Goal: Task Accomplishment & Management: Manage account settings

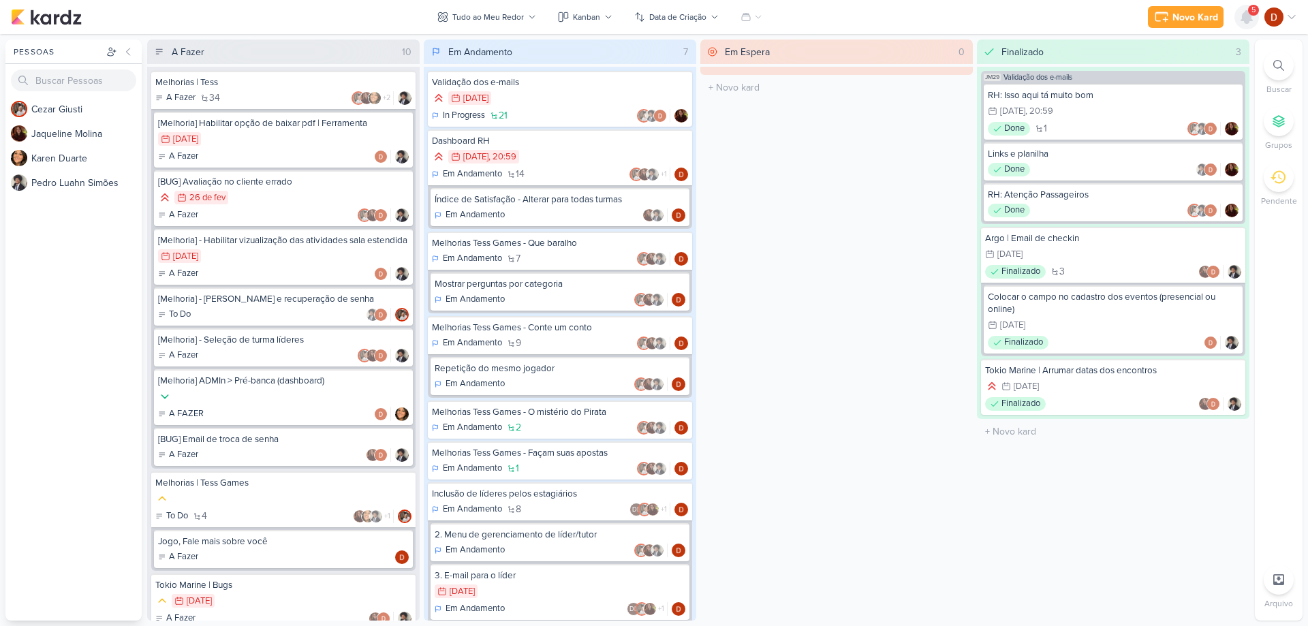
click at [1242, 12] on icon at bounding box center [1247, 17] width 16 height 16
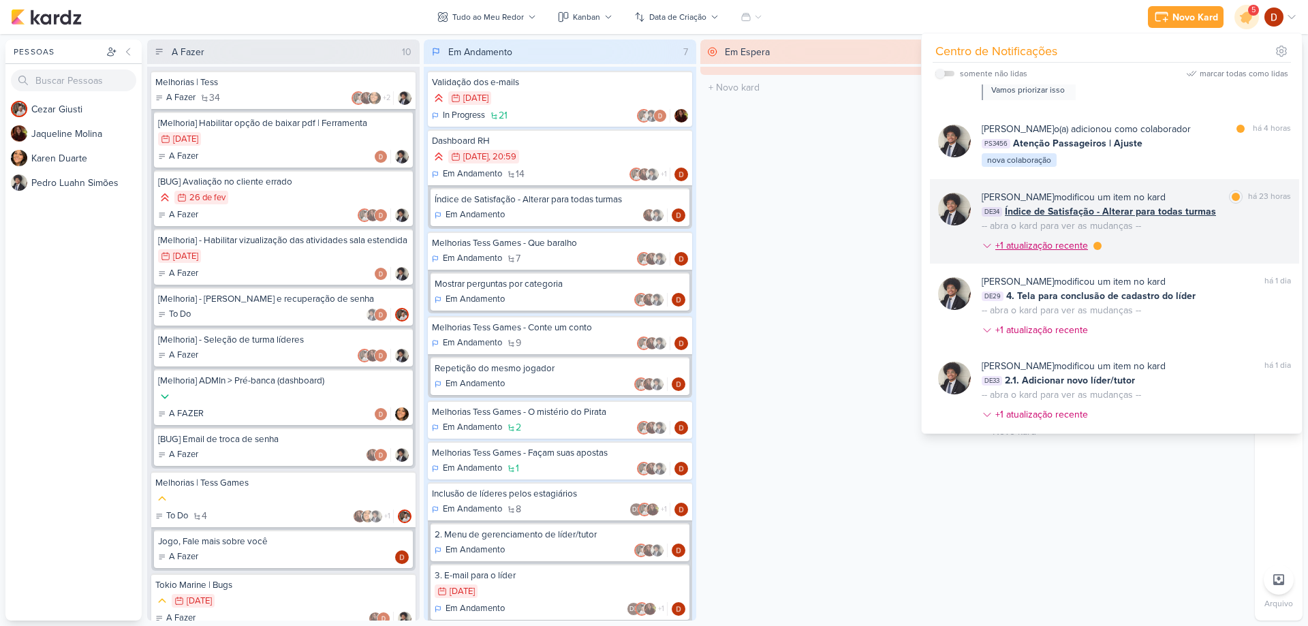
scroll to position [204, 0]
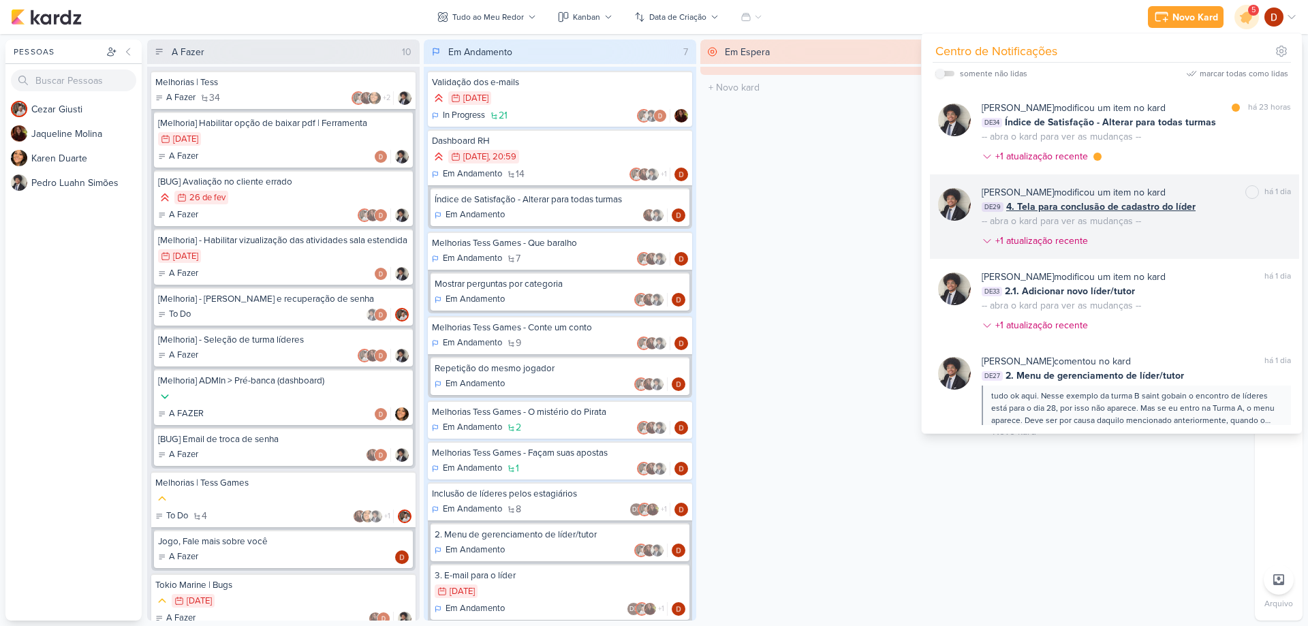
click at [1123, 222] on div "-- abra o kard para ver as mudanças --" at bounding box center [1061, 221] width 159 height 14
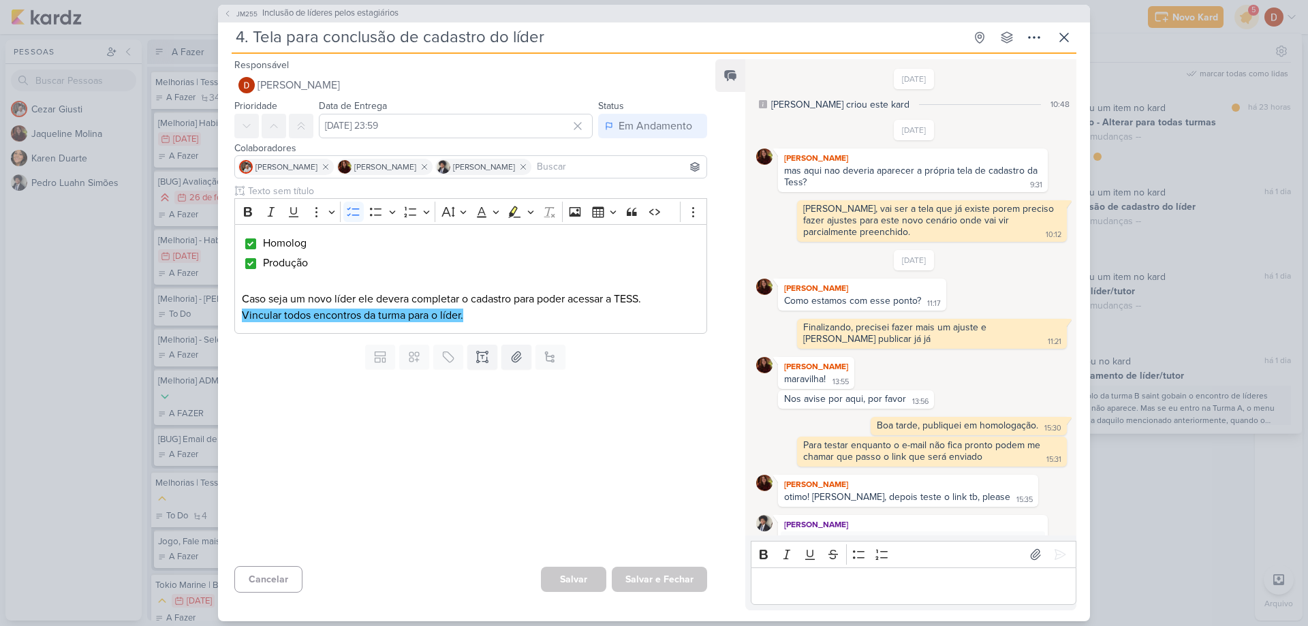
scroll to position [590, 0]
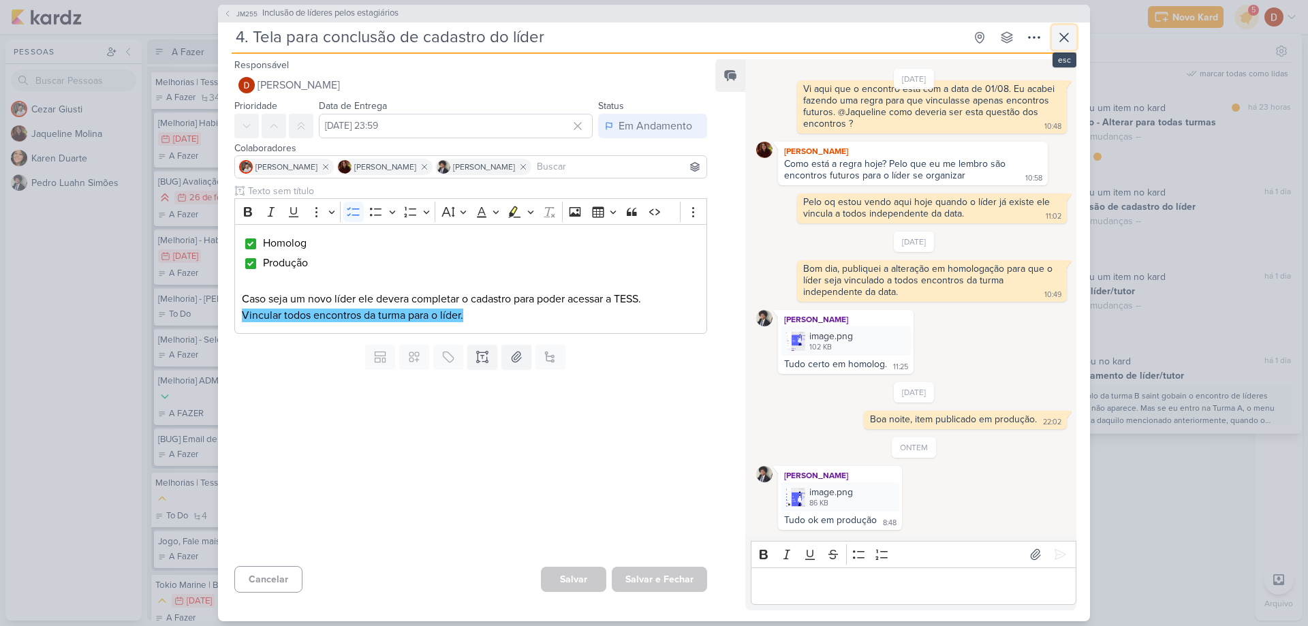
click at [1070, 43] on icon at bounding box center [1064, 37] width 16 height 16
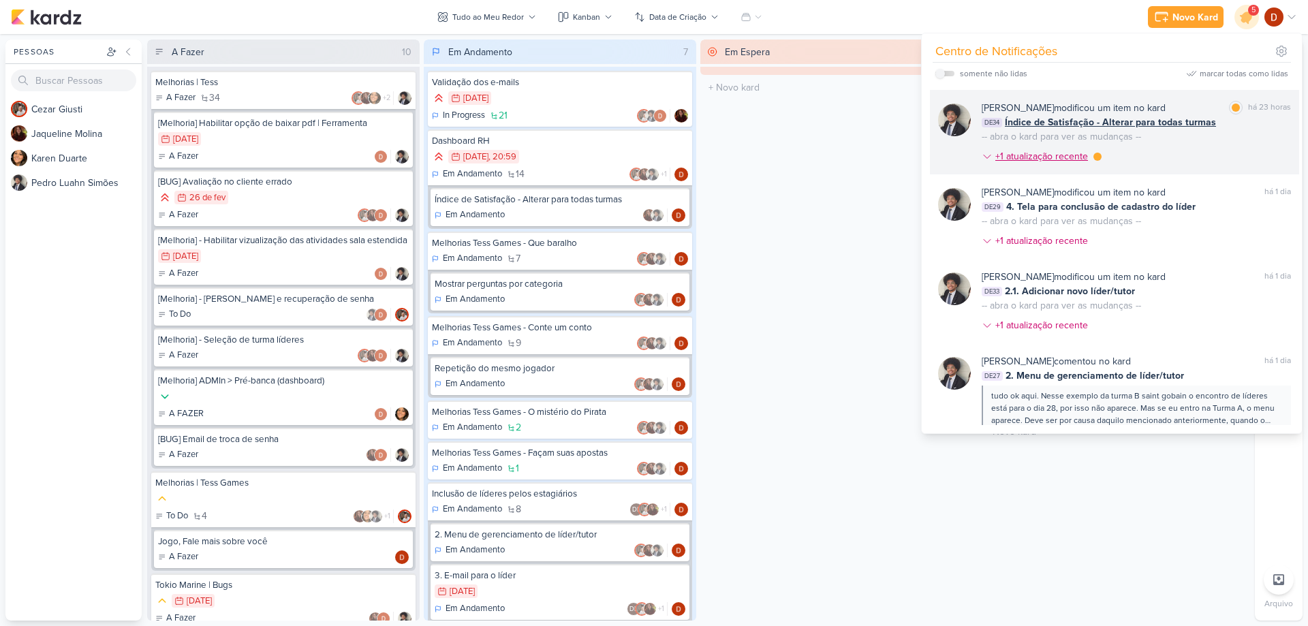
click at [1082, 152] on div "+1 atualização recente" at bounding box center [1042, 156] width 95 height 14
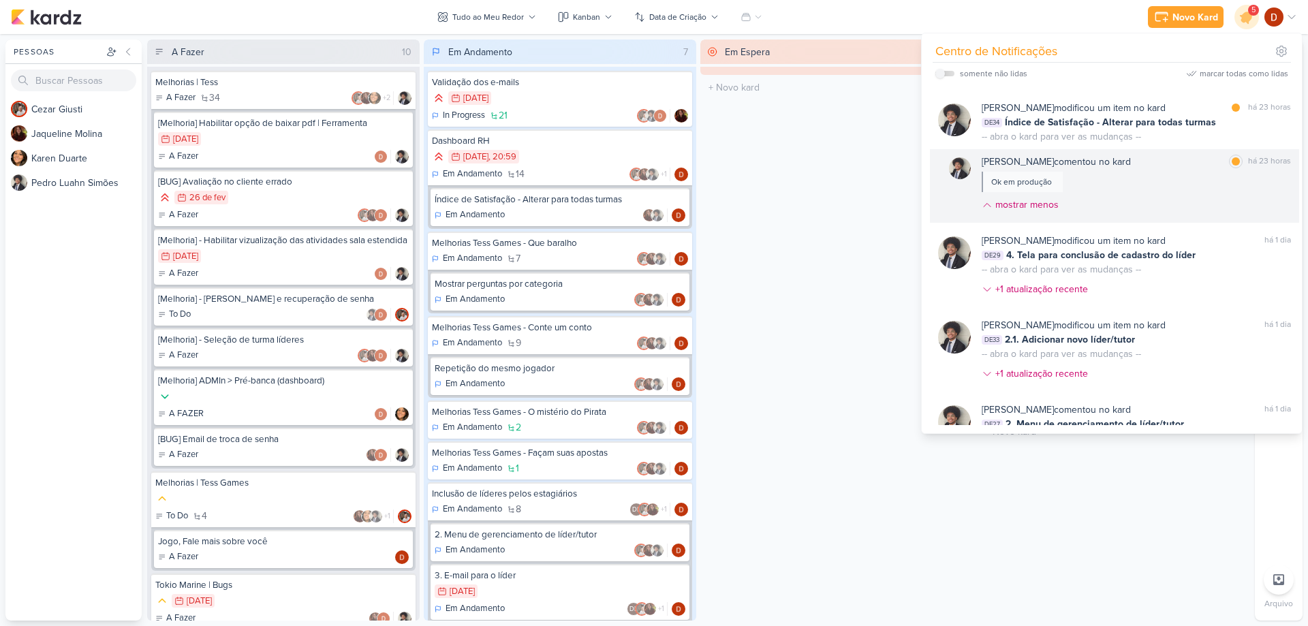
click at [1153, 193] on div "[PERSON_NAME] comentou no kard marcar como lida há 23 horas Ok em produção most…" at bounding box center [1136, 186] width 309 height 63
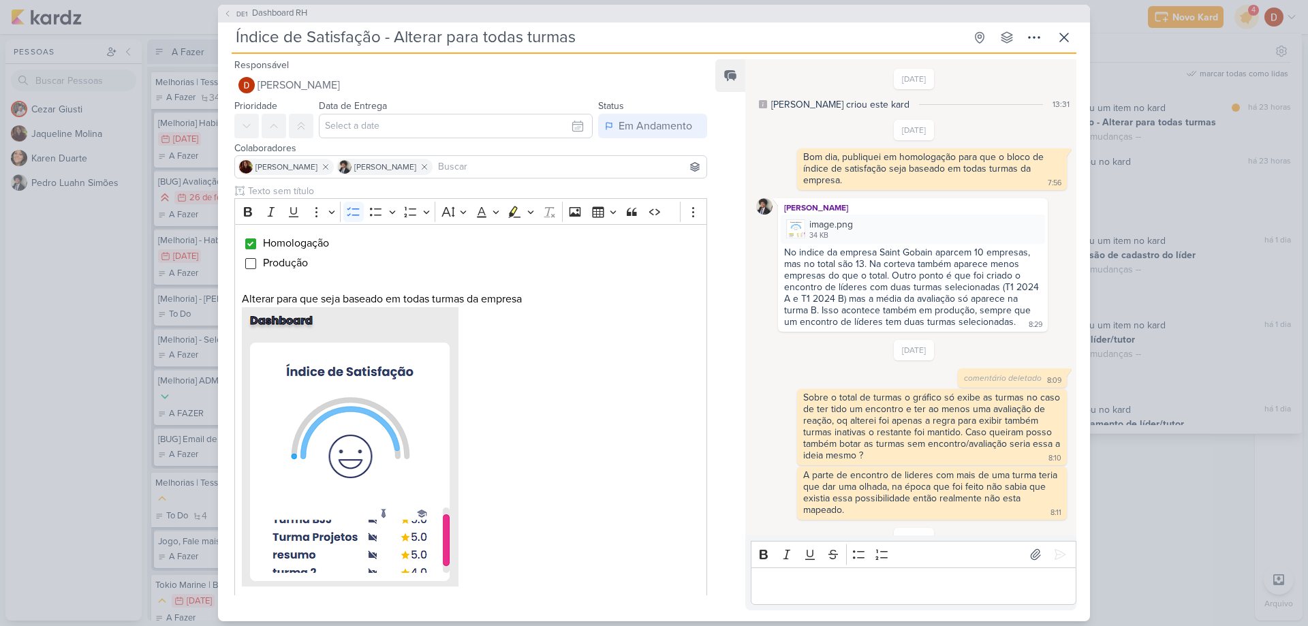
scroll to position [223, 0]
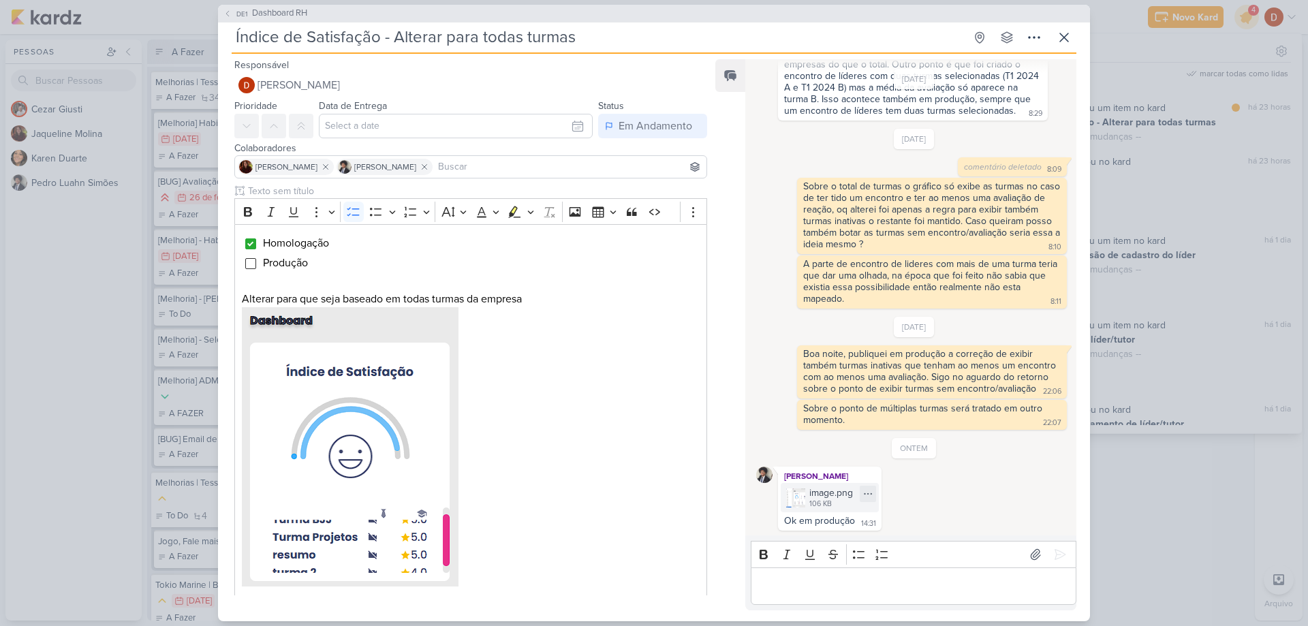
click at [789, 504] on img at bounding box center [795, 497] width 19 height 19
click at [1074, 34] on button at bounding box center [1064, 37] width 25 height 25
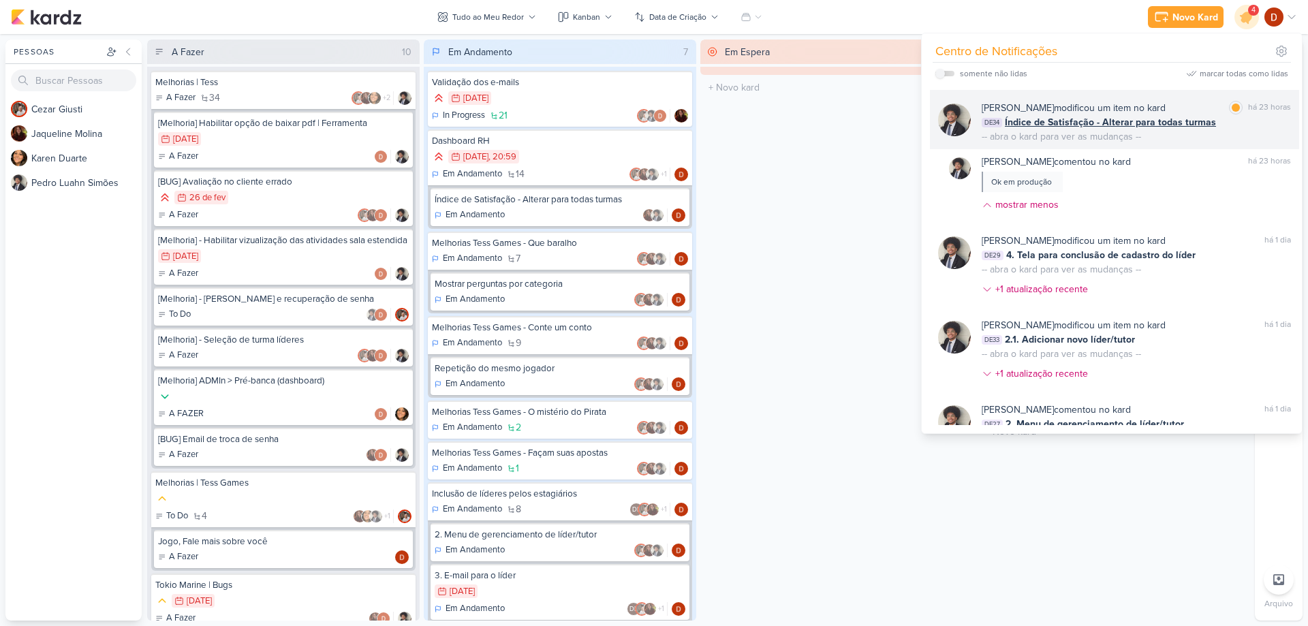
click at [1193, 135] on div "[PERSON_NAME] modificou um item no kard marcar como lida há 23 horas DE34 Índic…" at bounding box center [1136, 122] width 309 height 43
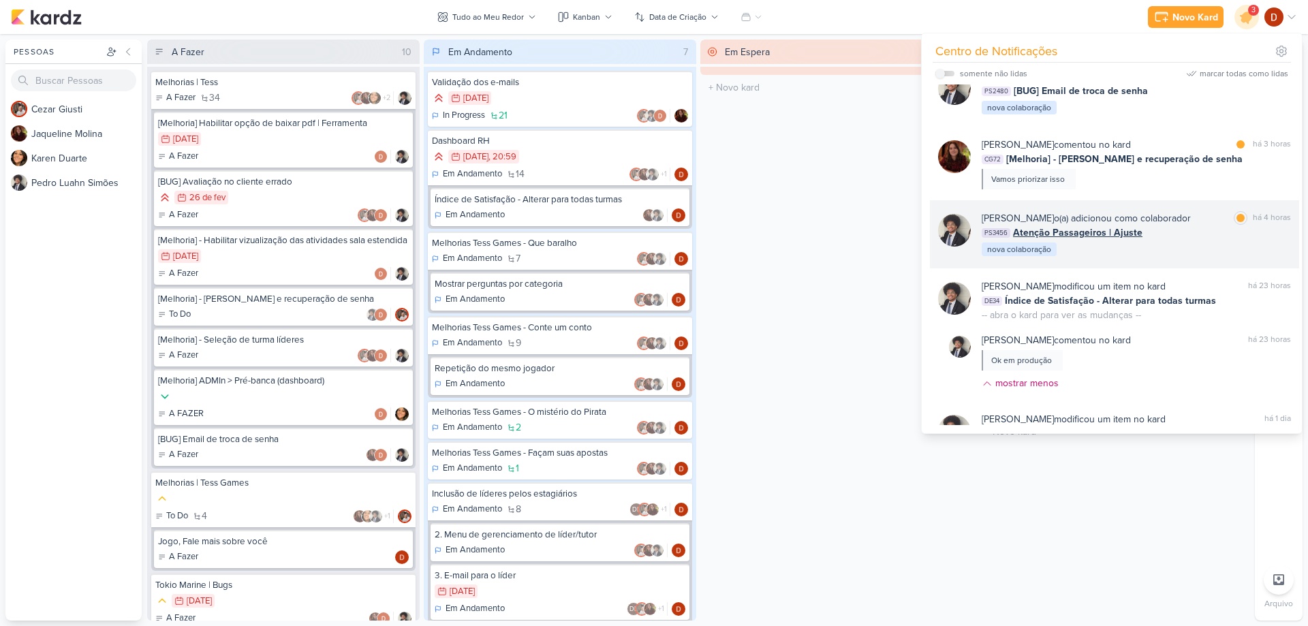
scroll to position [0, 0]
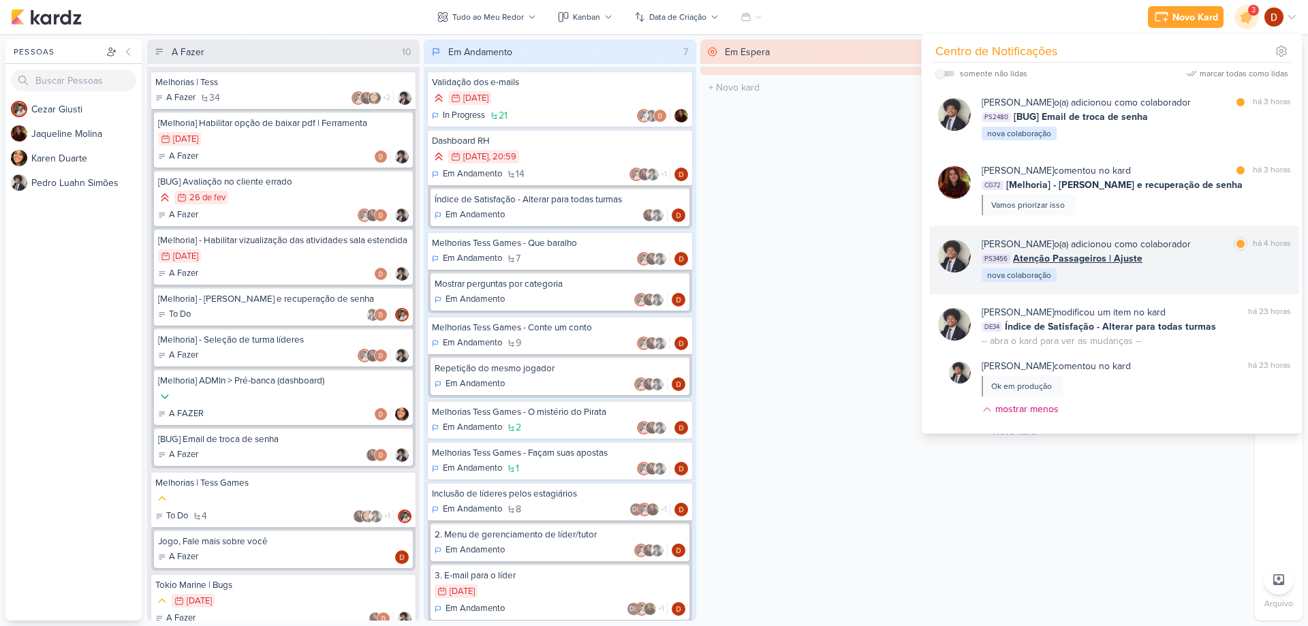
click at [1146, 270] on div "[PERSON_NAME] o(a) adicionou como colaborador marcar como lida há 4 horas PS345…" at bounding box center [1136, 260] width 309 height 46
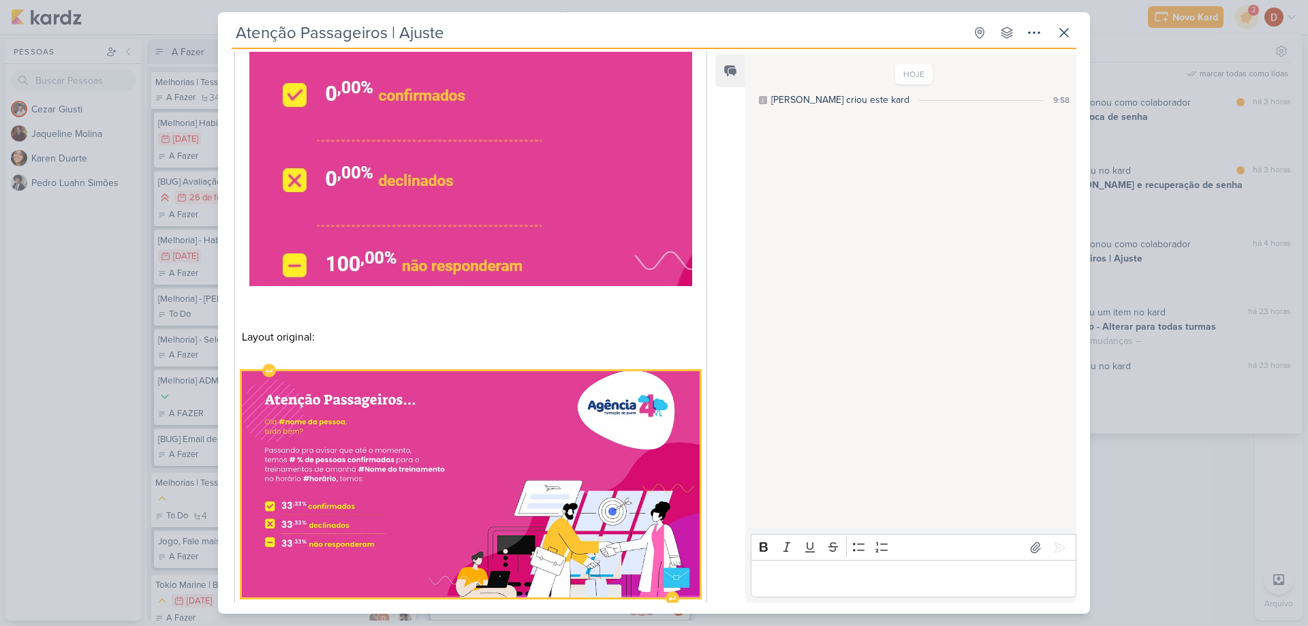
scroll to position [422, 0]
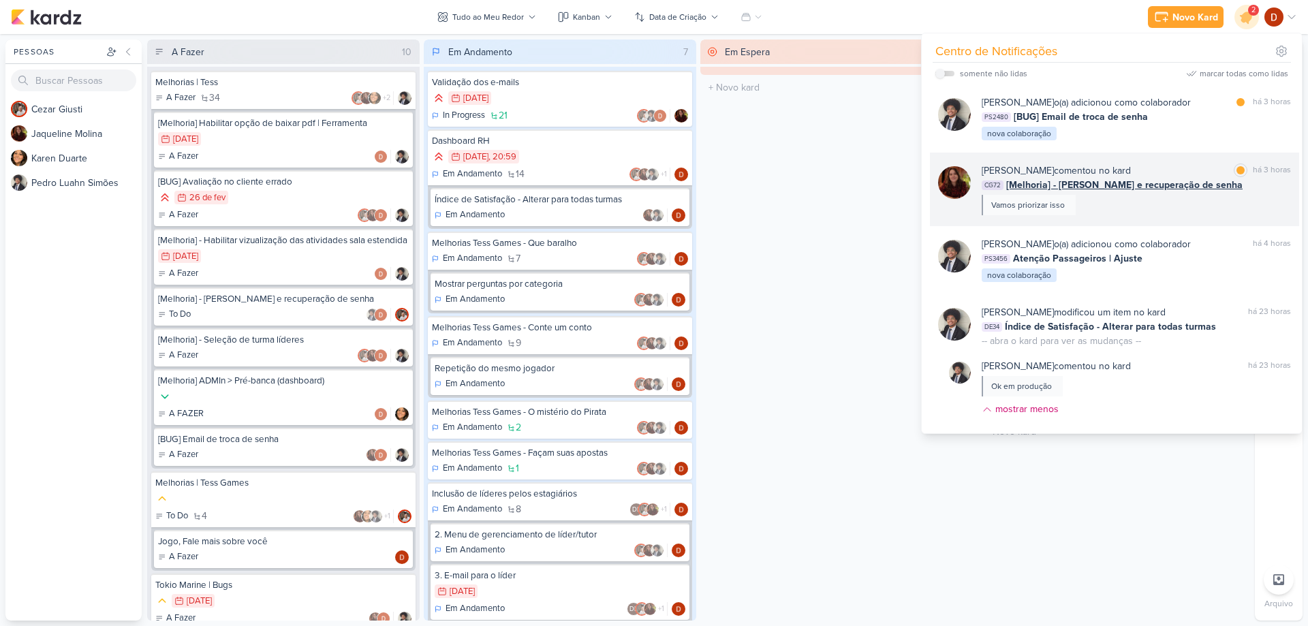
click at [1149, 217] on div "[PERSON_NAME] comentou no kard marcar como lida há 3 horas CG72 [Melhoria] - [P…" at bounding box center [1114, 190] width 369 height 74
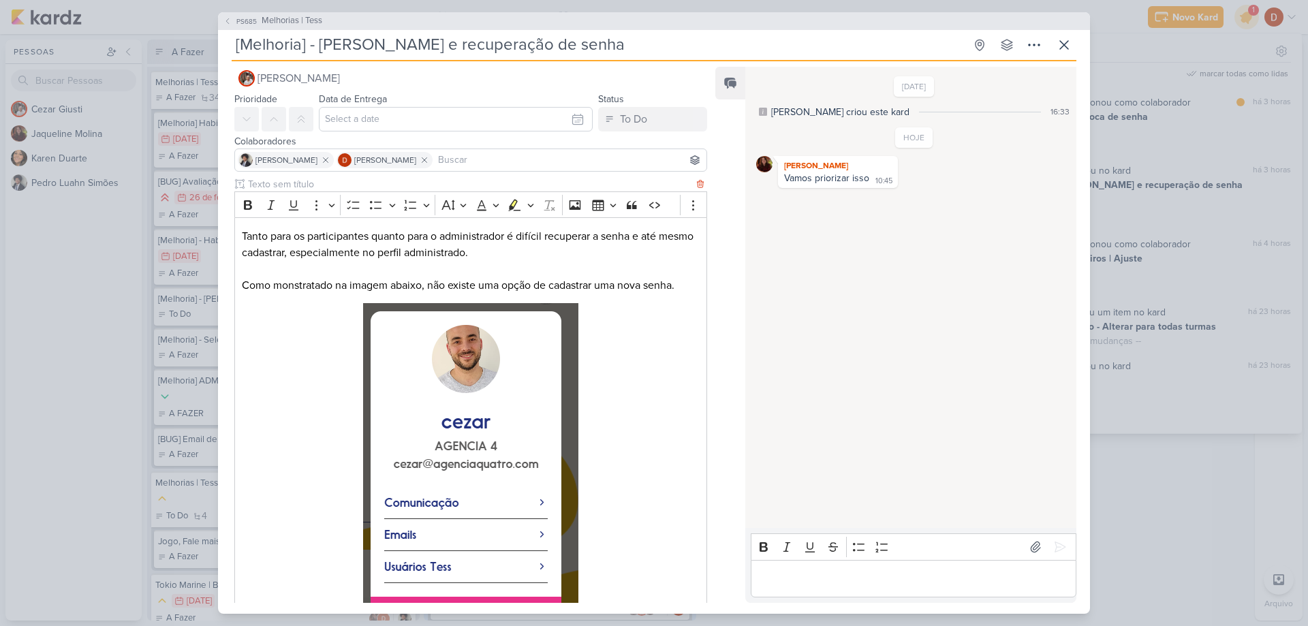
scroll to position [0, 0]
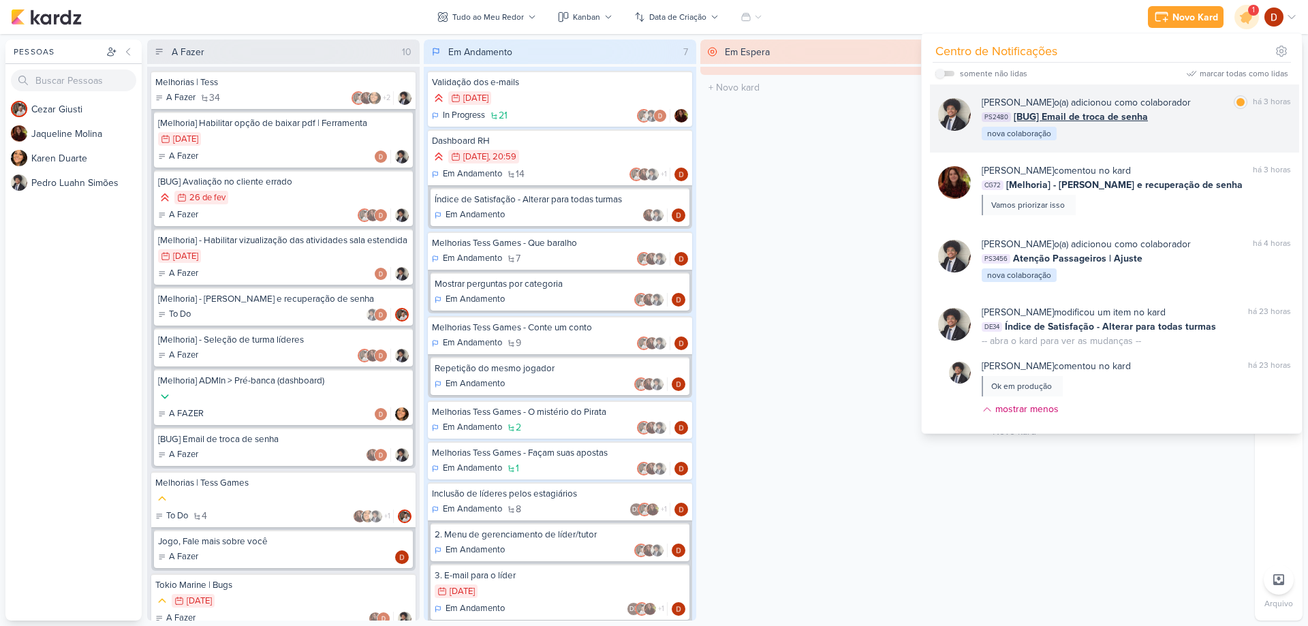
click at [1158, 129] on div "[PERSON_NAME] o(a) adicionou como colaborador marcar como lida há 3 horas PS248…" at bounding box center [1136, 118] width 309 height 46
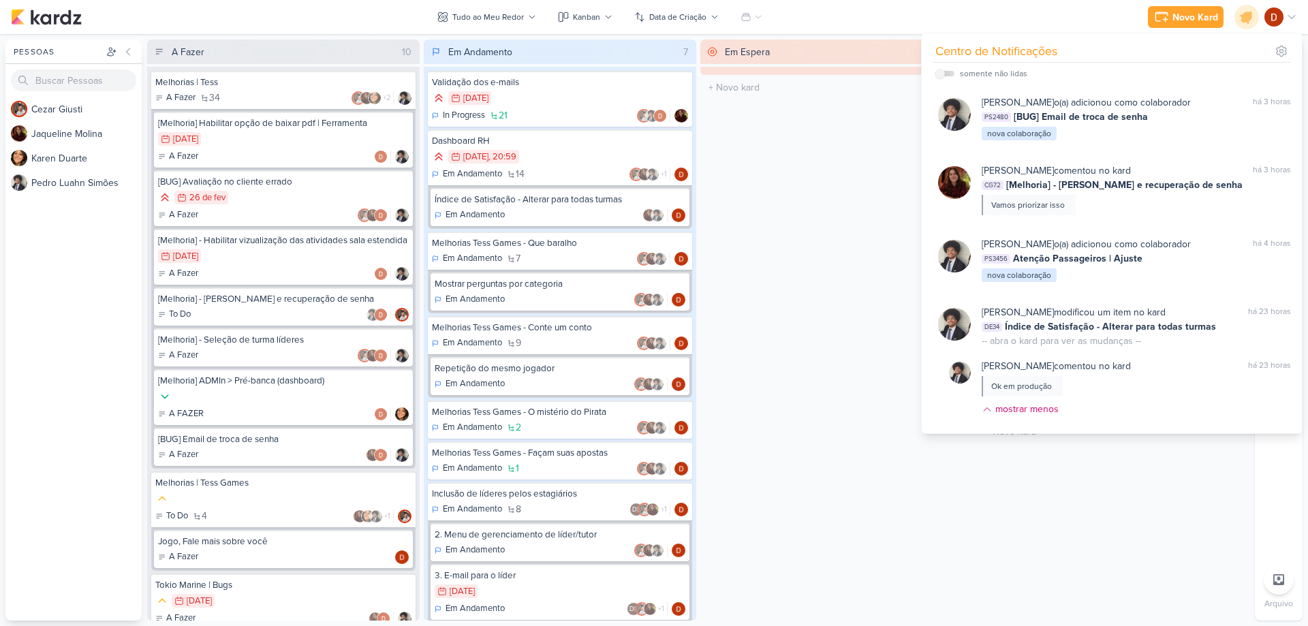
click at [809, 193] on div "Em Espera 0 O título do kard deve ter menos que 100 caracteres" at bounding box center [836, 330] width 273 height 581
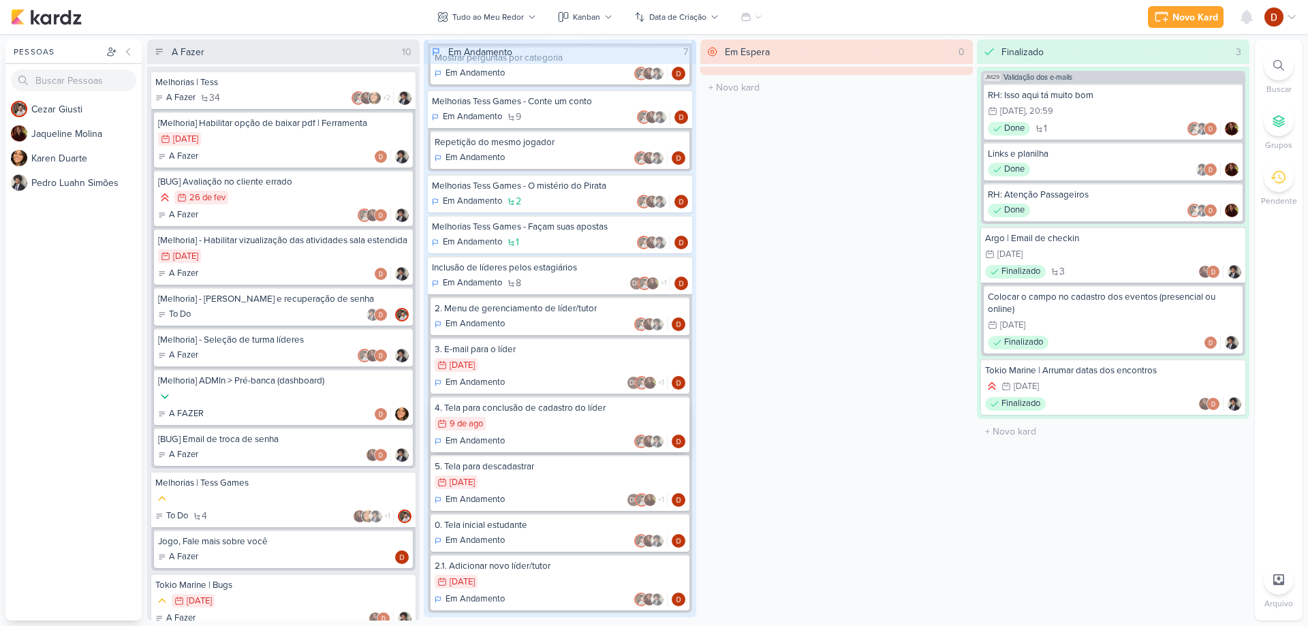
scroll to position [248, 0]
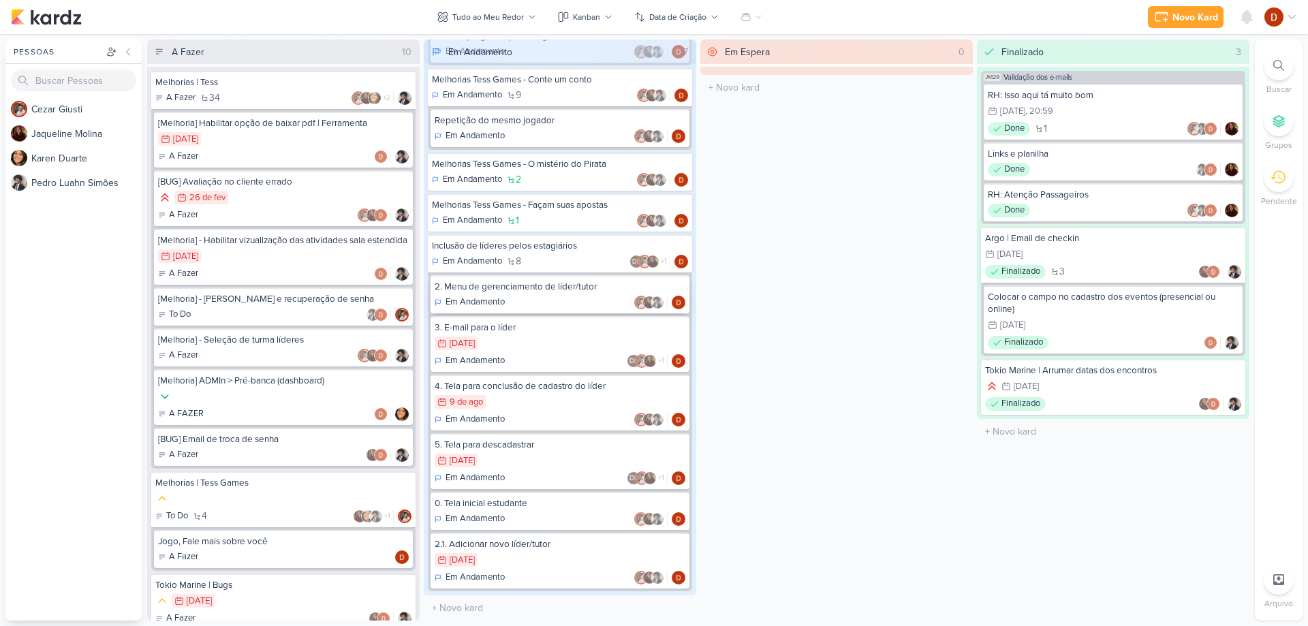
click at [543, 298] on div "Em Andamento" at bounding box center [560, 303] width 251 height 14
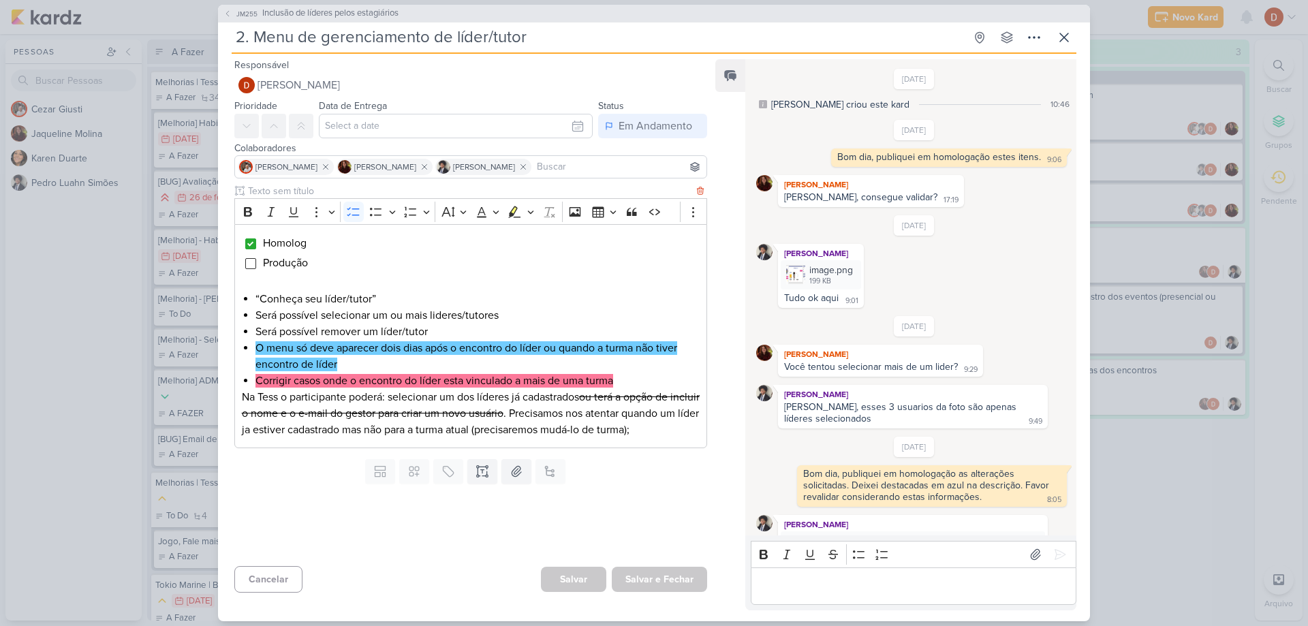
scroll to position [275, 0]
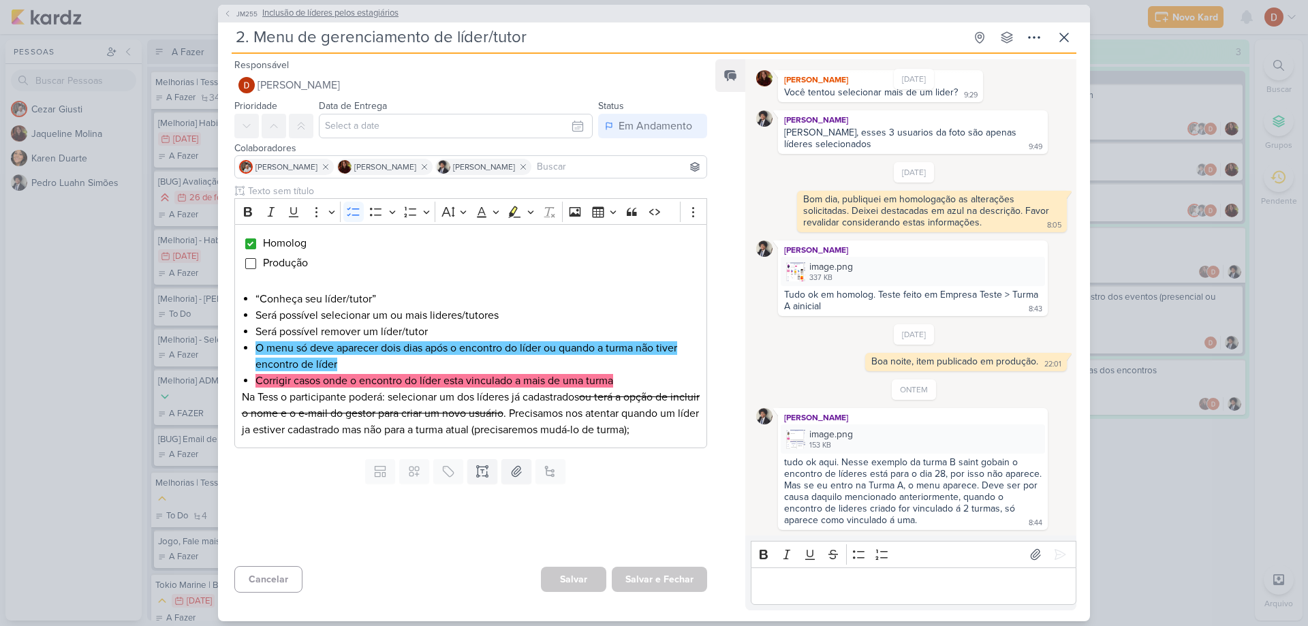
click at [237, 17] on span "JM255" at bounding box center [246, 14] width 25 height 10
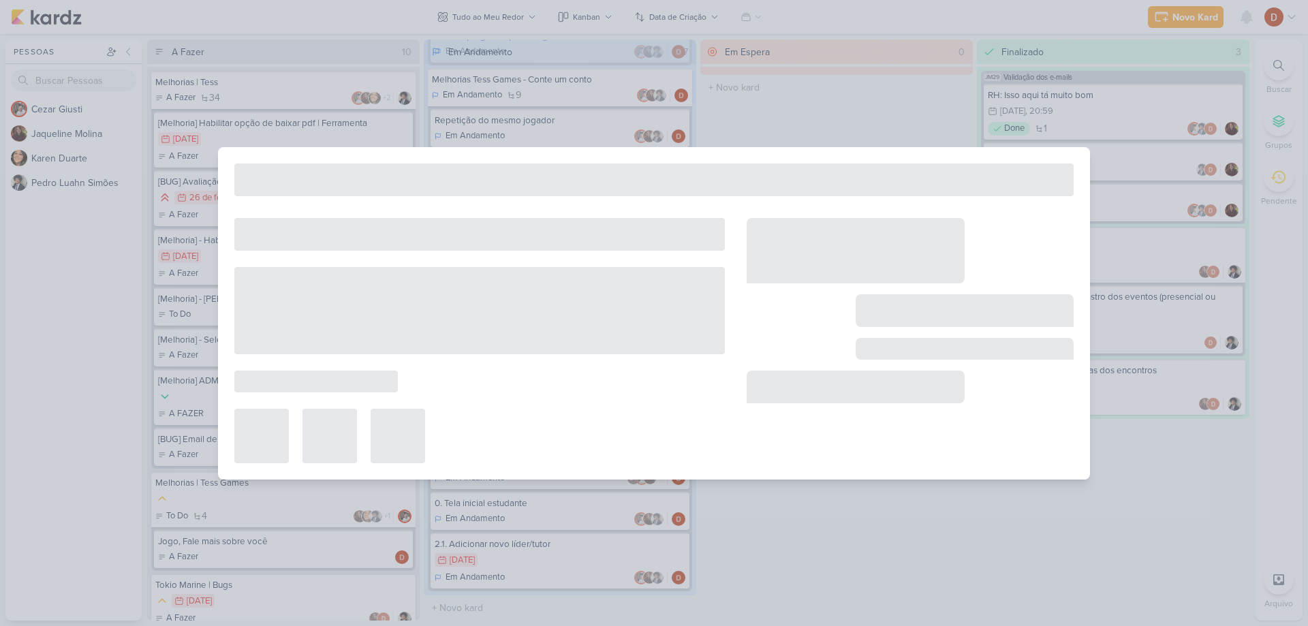
type input "Inclusão de líderes pelos estagiários"
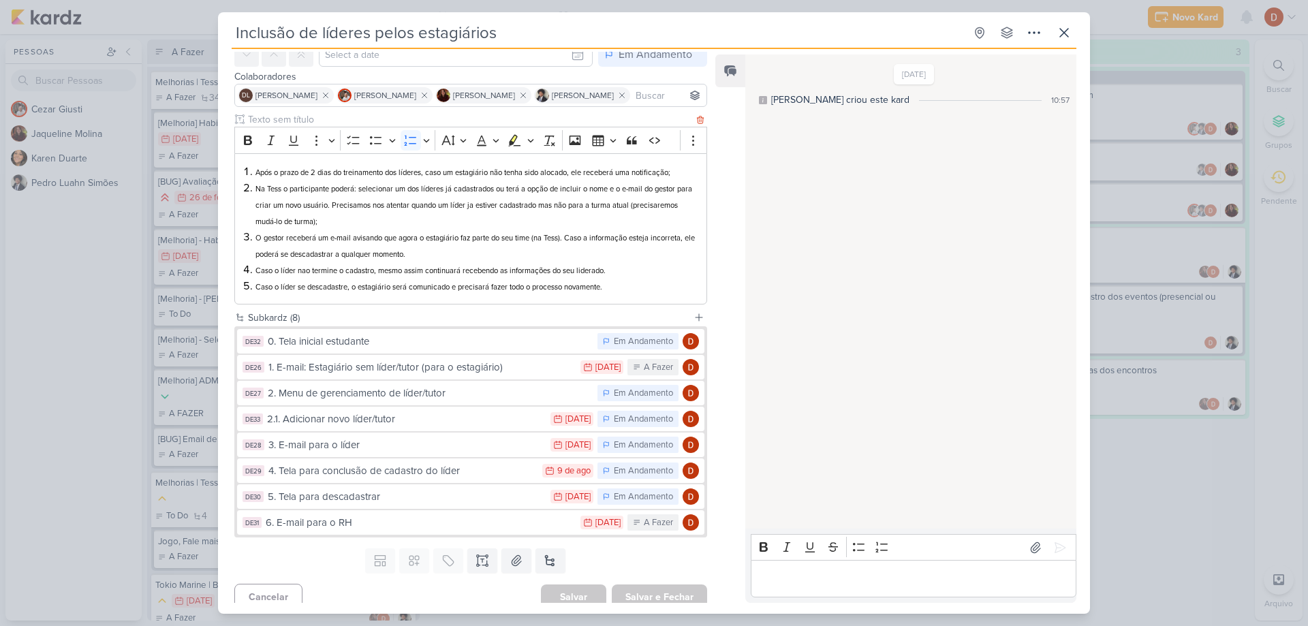
scroll to position [77, 0]
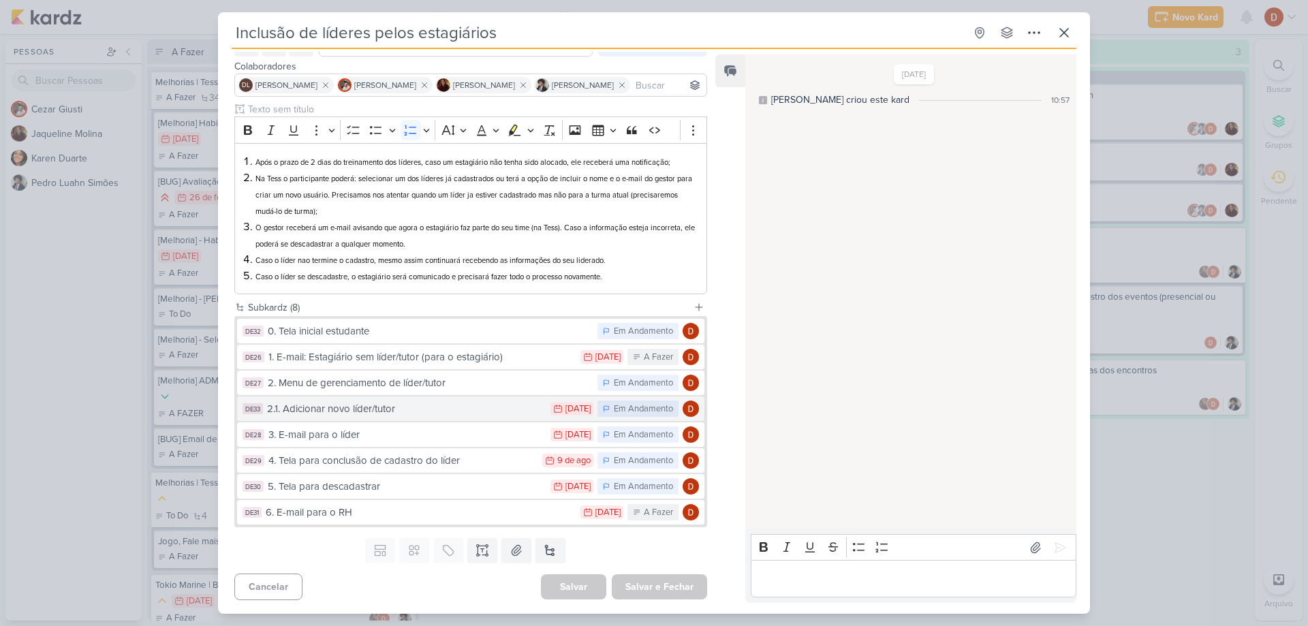
click at [357, 410] on div "2.1. Adicionar novo líder/tutor" at bounding box center [405, 409] width 277 height 16
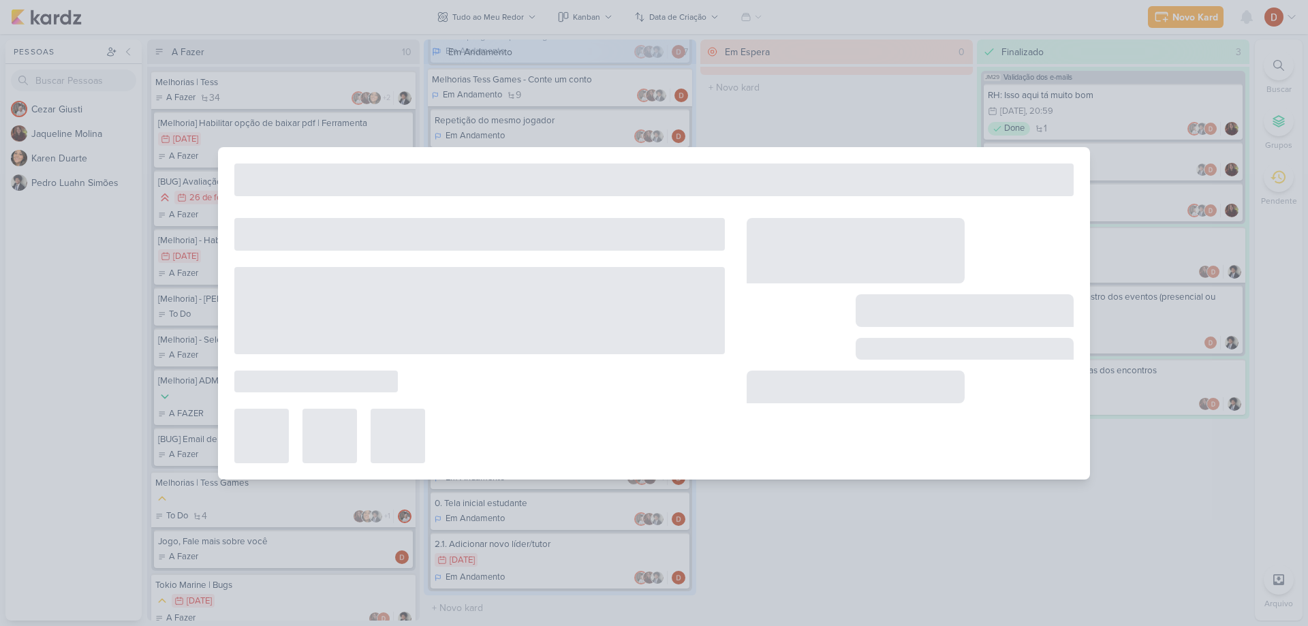
type input "2.1. Adicionar novo líder/tutor"
type input "[DATE] 23:59"
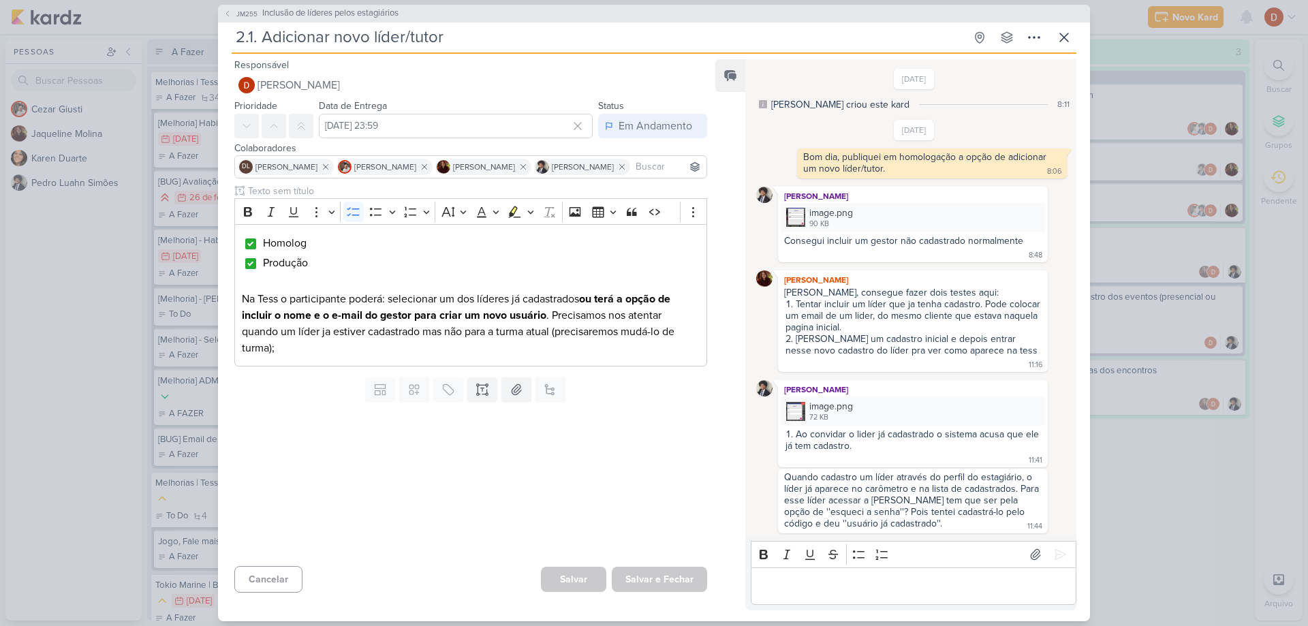
scroll to position [751, 0]
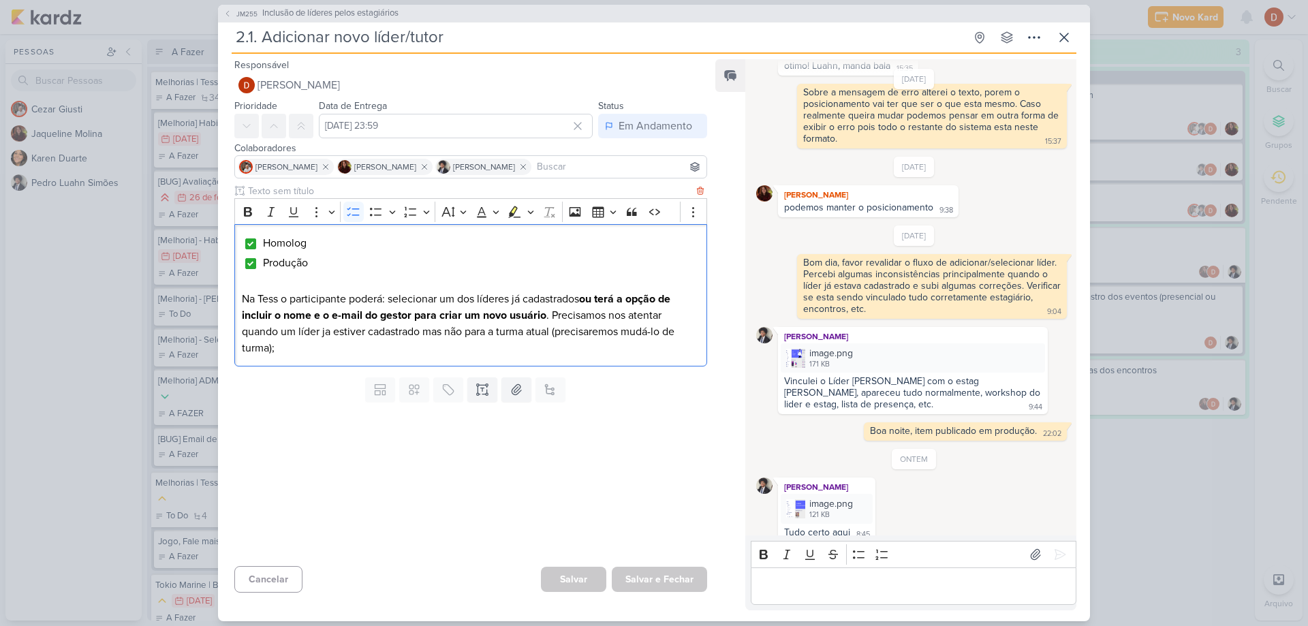
click at [326, 332] on p "Na Tess o participante poderá: selecionar um dos líderes já cadastrados ou terá…" at bounding box center [471, 323] width 458 height 65
click at [329, 343] on p "Na Tess o participante poderá: selecionar um dos líderes já cadastrados ou terá…" at bounding box center [471, 323] width 458 height 65
click at [376, 215] on icon "Editor toolbar" at bounding box center [376, 212] width 12 height 8
click at [375, 360] on li "Editor editing area: main" at bounding box center [477, 364] width 444 height 16
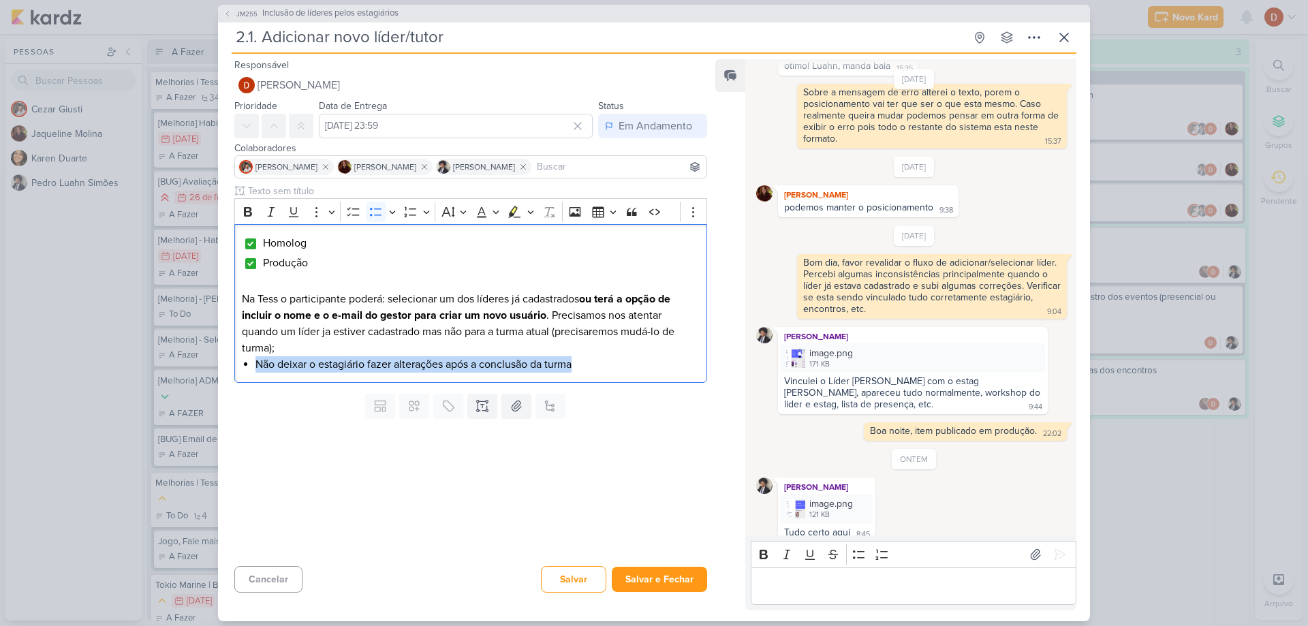
drag, startPoint x: 594, startPoint y: 364, endPoint x: 196, endPoint y: 360, distance: 398.6
click at [196, 360] on div "JM255 Inclusão de líderes pelos estagiários 2.1. Adicionar novo líder/tutor Cri…" at bounding box center [654, 313] width 1308 height 626
click at [531, 211] on icon "Editor toolbar" at bounding box center [530, 212] width 7 height 14
click at [471, 232] on icon "Text highlight toolbar" at bounding box center [473, 236] width 12 height 12
click at [581, 360] on li "Não deixar o estagiário fazer alterações após a conclusão da turma" at bounding box center [477, 364] width 444 height 16
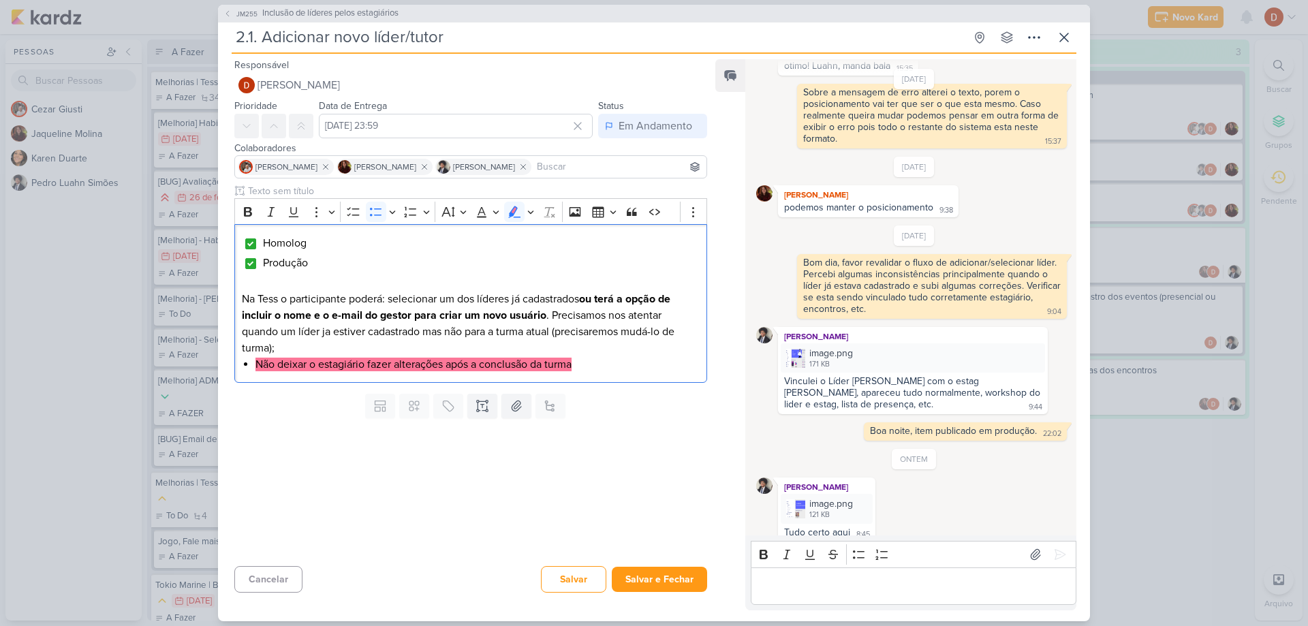
click at [588, 593] on div "Cancelar [GEOGRAPHIC_DATA] Salvar e Fechar Ctrl + Enter" at bounding box center [465, 578] width 495 height 35
click at [573, 566] on button "Salvar" at bounding box center [573, 579] width 65 height 27
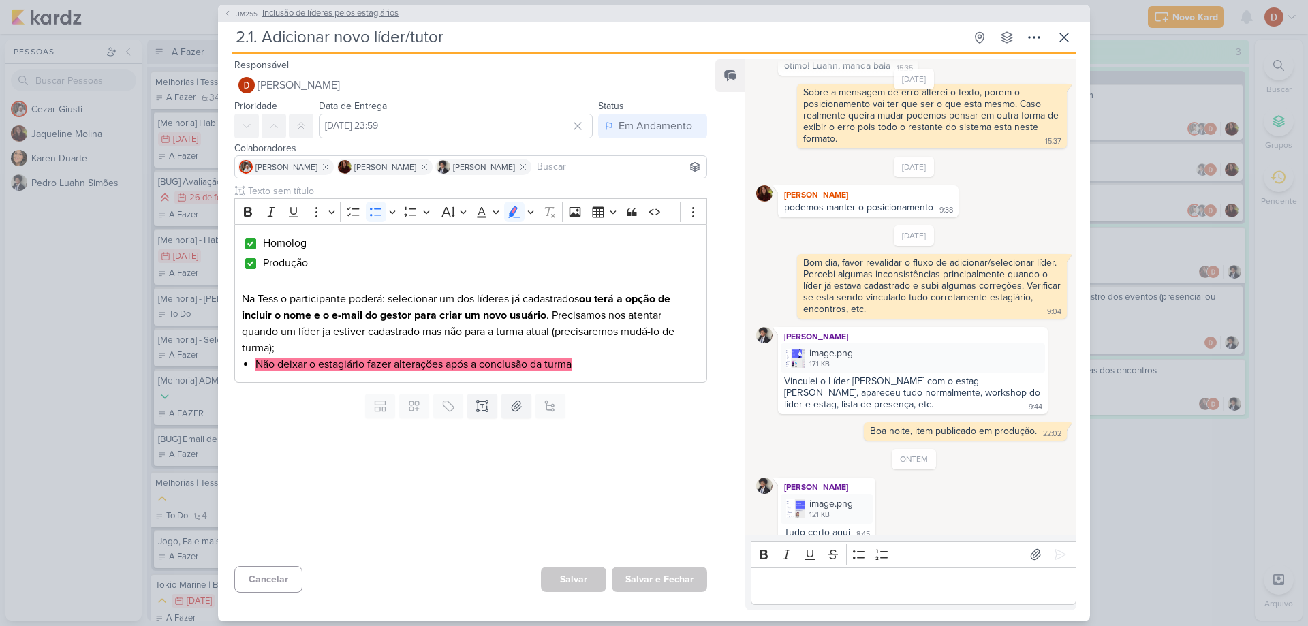
click at [228, 18] on button "JM255 Inclusão de líderes pelos estagiários" at bounding box center [310, 14] width 175 height 14
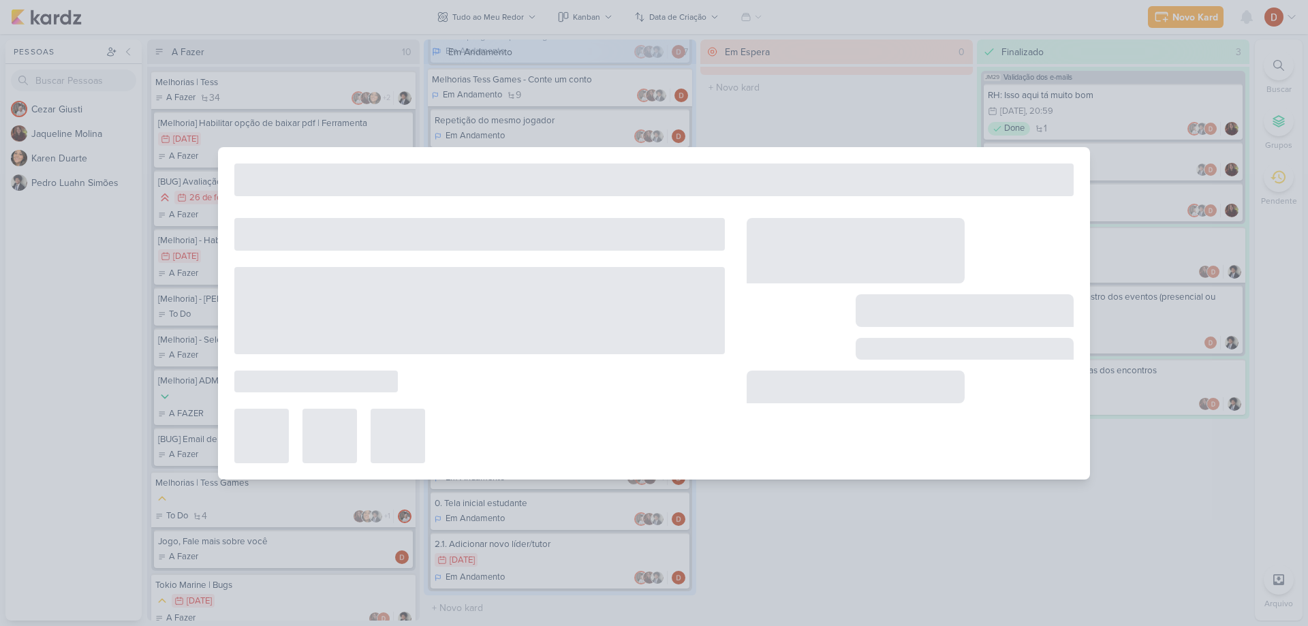
type input "Inclusão de líderes pelos estagiários"
